Goal: Task Accomplishment & Management: Manage account settings

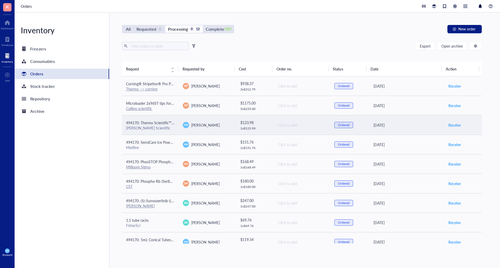
click at [174, 127] on td "494170: Thermo Scientific™ BioLite™ Cell Culture Treated Flasks (25cm2) T25 [PE…" at bounding box center [150, 125] width 57 height 20
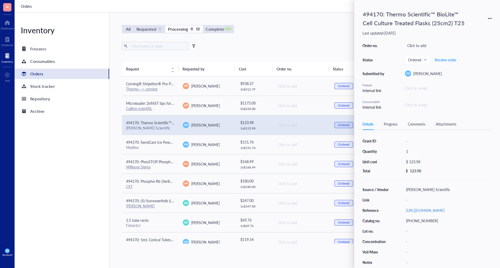
click at [286, 35] on div "All Requested 0 Processing 0 12 Complete 1803 New order Export Open archive Req…" at bounding box center [301, 140] width 385 height 256
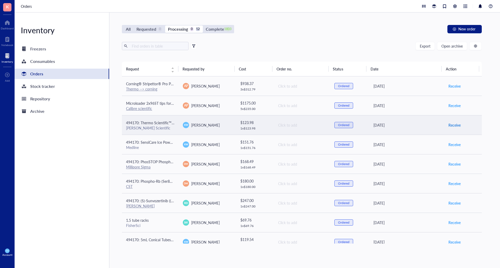
click at [454, 127] on span "Receive" at bounding box center [454, 125] width 12 height 6
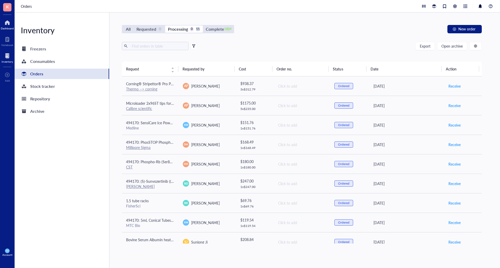
click at [5, 30] on div "Dashboard" at bounding box center [7, 28] width 13 height 3
